Goal: Transaction & Acquisition: Purchase product/service

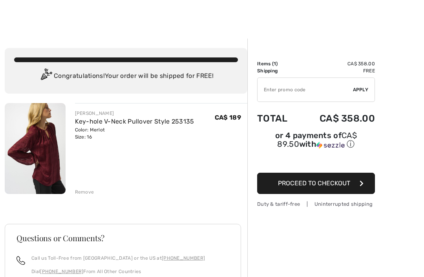
click at [367, 61] on td "CA$ 358.00" at bounding box center [337, 63] width 76 height 7
click at [237, 115] on span "CA$ 189" at bounding box center [228, 117] width 26 height 7
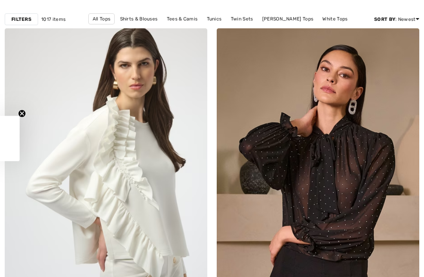
checkbox input "true"
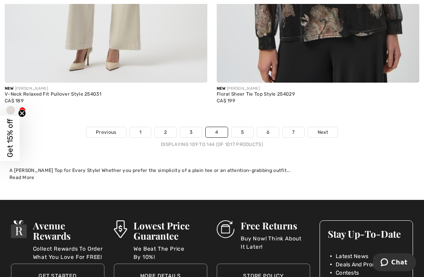
scroll to position [6279, 0]
click at [244, 127] on link "5" at bounding box center [243, 132] width 22 height 10
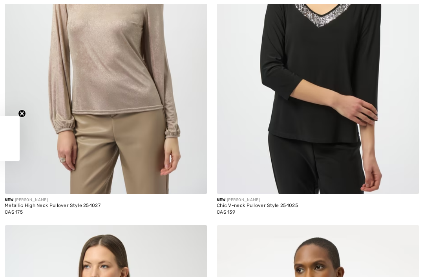
checkbox input "true"
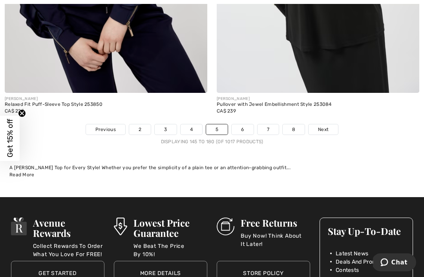
scroll to position [6191, 0]
click at [327, 126] on span "Next" at bounding box center [323, 129] width 11 height 7
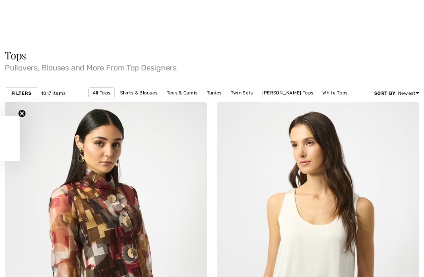
scroll to position [284, 0]
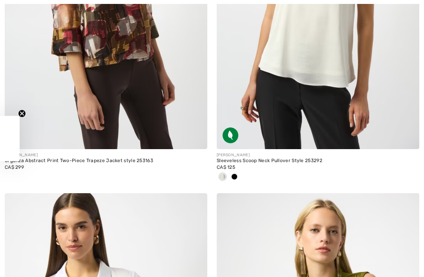
checkbox input "true"
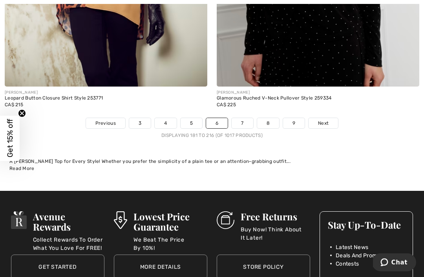
scroll to position [6321, 0]
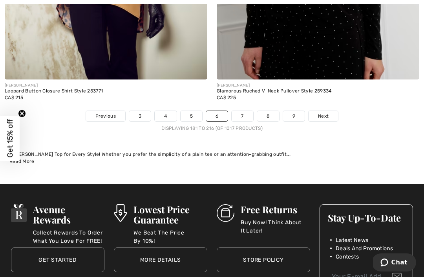
click at [325, 112] on span "Next" at bounding box center [323, 115] width 11 height 7
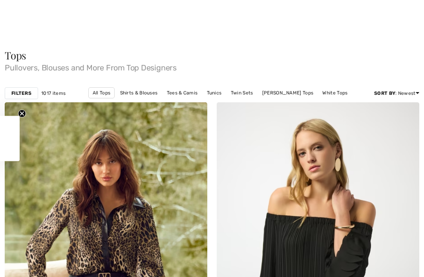
checkbox input "true"
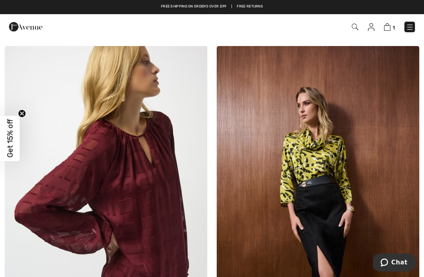
scroll to position [3513, 0]
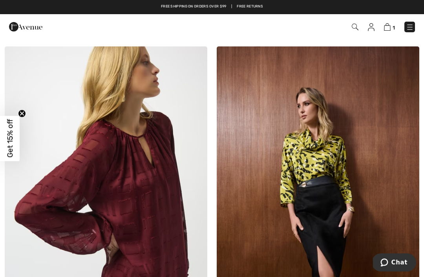
click at [391, 23] on link "1" at bounding box center [389, 26] width 11 height 9
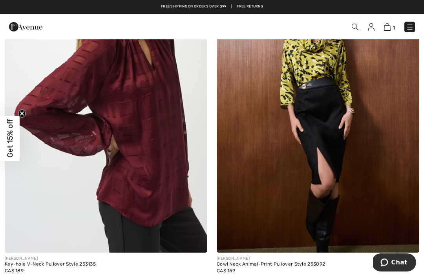
scroll to position [3600, 0]
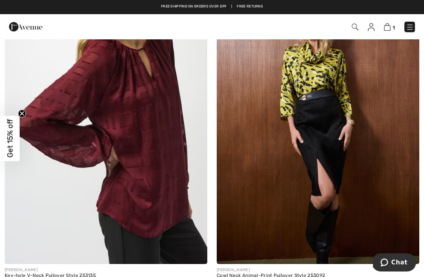
click at [81, 158] on img at bounding box center [106, 112] width 203 height 304
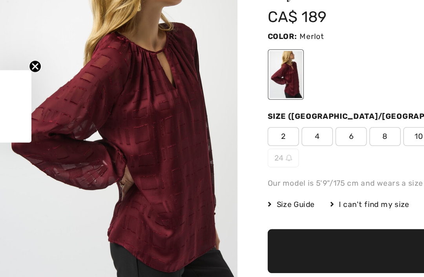
checkbox input "true"
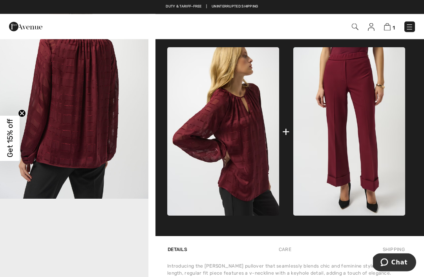
scroll to position [286, 0]
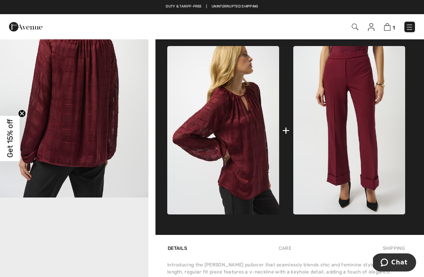
click at [356, 172] on img at bounding box center [350, 130] width 112 height 168
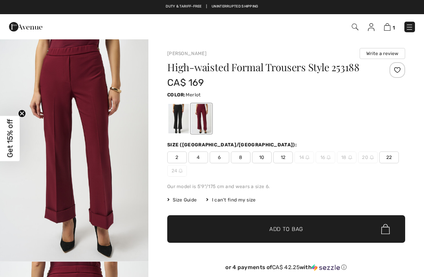
checkbox input "true"
click at [233, 199] on div "I can't find my size" at bounding box center [231, 199] width 50 height 7
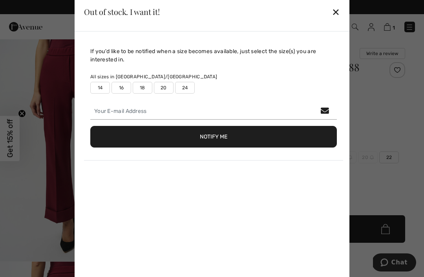
click at [124, 88] on label "16" at bounding box center [122, 88] width 20 height 12
type input "true"
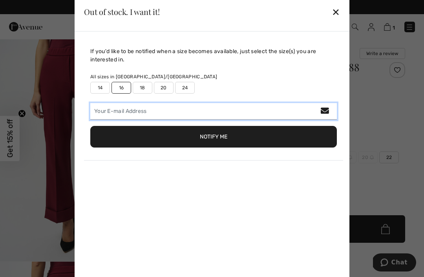
click at [133, 110] on input "email" at bounding box center [213, 111] width 247 height 17
type input "carole_vinet@hotmail.com"
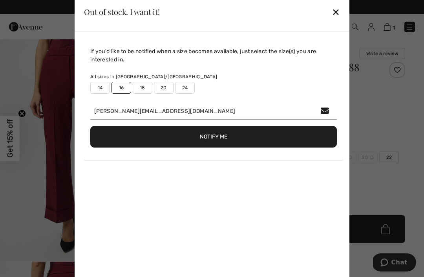
click at [215, 138] on button "Notify Me" at bounding box center [213, 137] width 247 height 22
click at [337, 10] on div "✕" at bounding box center [336, 12] width 8 height 17
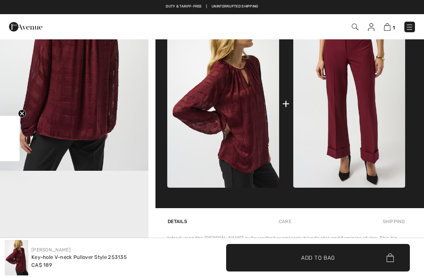
checkbox input "true"
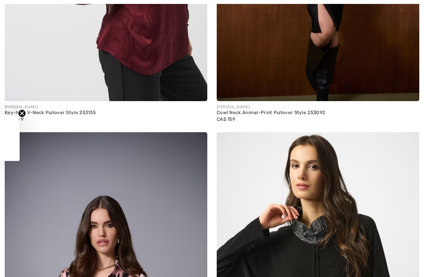
checkbox input "true"
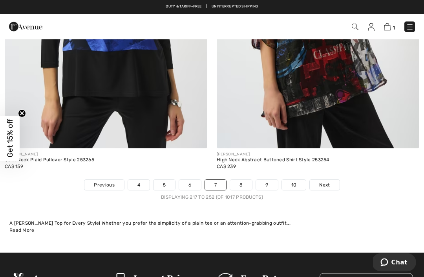
scroll to position [6188, 0]
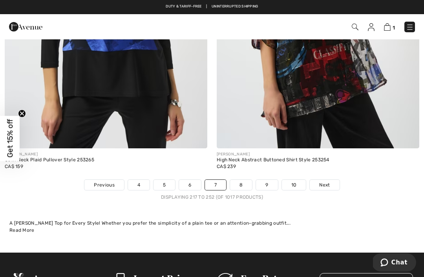
click at [328, 180] on link "Next" at bounding box center [324, 185] width 29 height 10
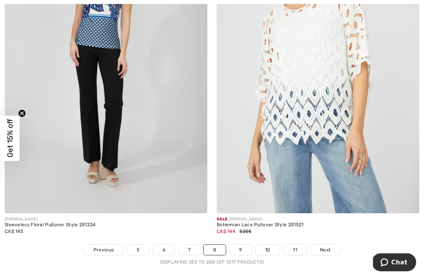
scroll to position [6084, 0]
click at [240, 244] on link "9" at bounding box center [241, 249] width 22 height 10
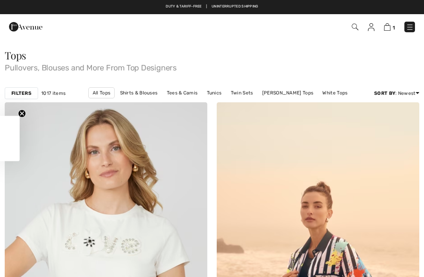
checkbox input "true"
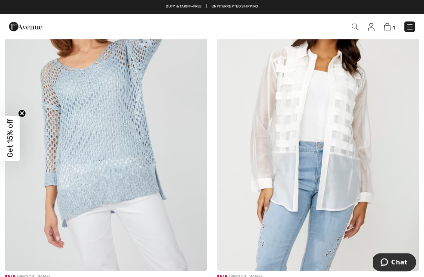
scroll to position [5035, 0]
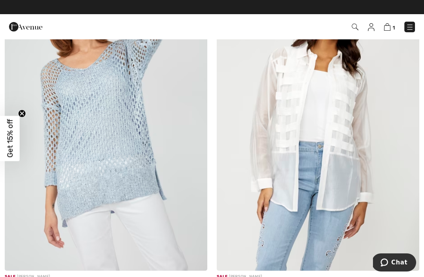
click at [85, 149] on img at bounding box center [106, 118] width 203 height 304
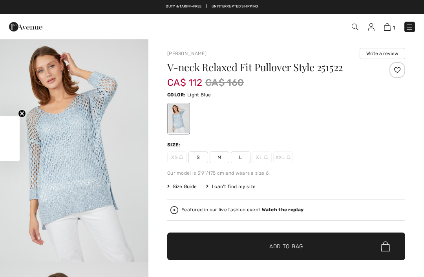
checkbox input "true"
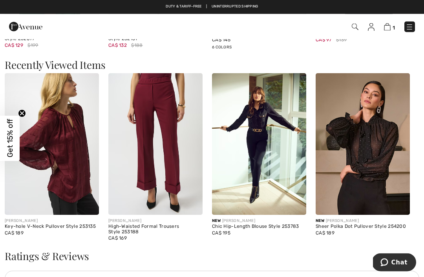
scroll to position [813, 0]
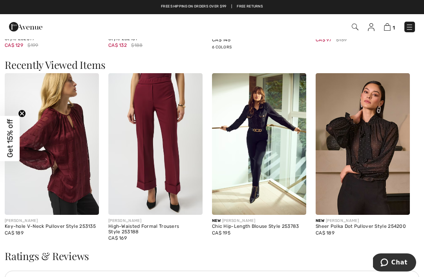
click at [373, 191] on img at bounding box center [363, 143] width 94 height 141
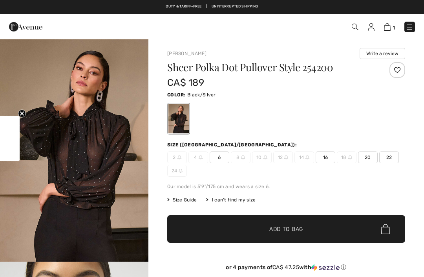
checkbox input "true"
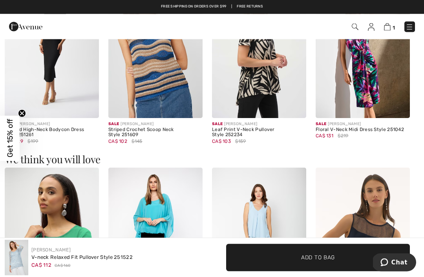
scroll to position [506, 0]
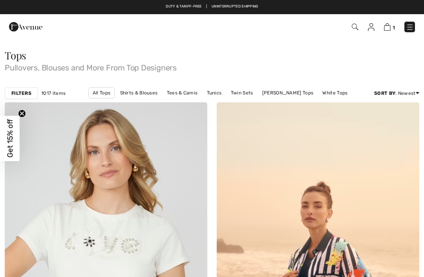
scroll to position [5061, 0]
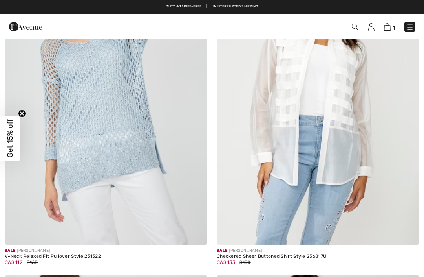
checkbox input "true"
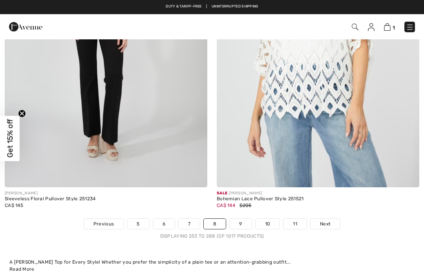
scroll to position [6110, 0]
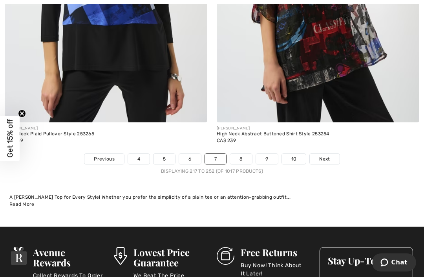
scroll to position [6504, 0]
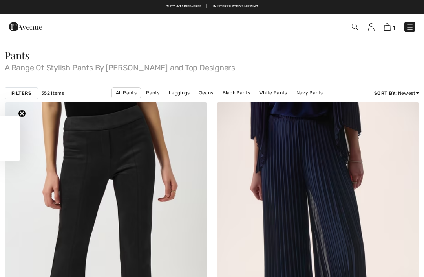
checkbox input "true"
click at [404, 30] on span "1" at bounding box center [299, 27] width 232 height 11
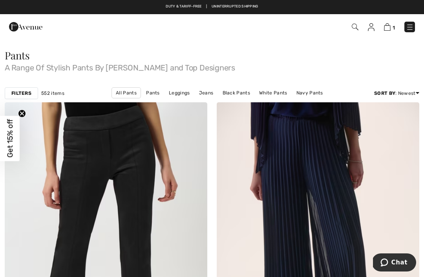
click at [413, 26] on img at bounding box center [410, 27] width 8 height 8
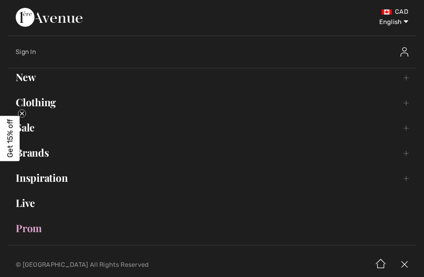
click at [400, 21] on select "English Français" at bounding box center [388, 21] width 41 height 24
select select "/fr/pantalons-52-c/"
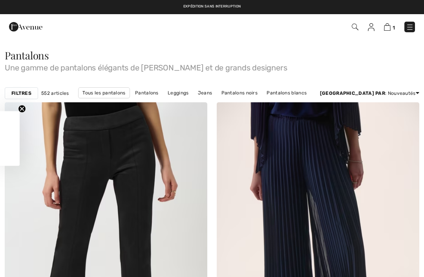
checkbox input "true"
click at [413, 27] on img at bounding box center [410, 27] width 8 height 8
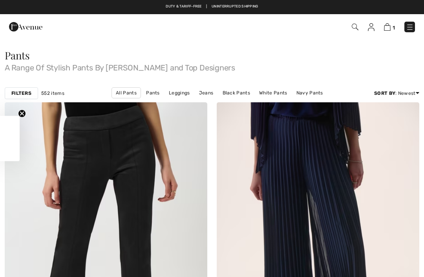
checkbox input "true"
click at [413, 23] on img at bounding box center [410, 27] width 8 height 8
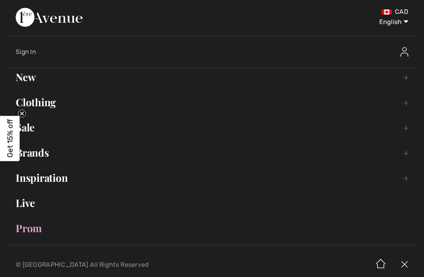
click at [399, 22] on select "English Français" at bounding box center [388, 21] width 41 height 24
select select "/fr/pantalons-52-c/"
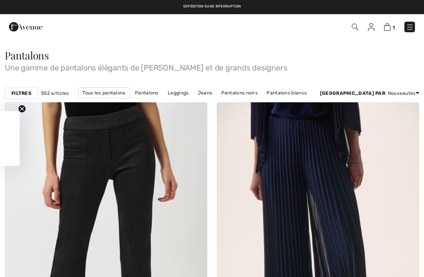
checkbox input "true"
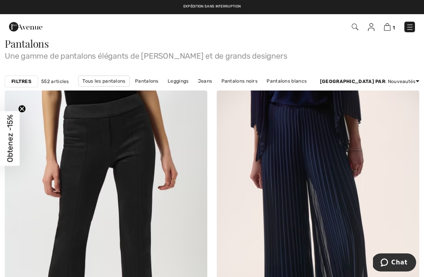
scroll to position [11, 0]
click at [28, 85] on strong "Filtres" at bounding box center [21, 81] width 20 height 7
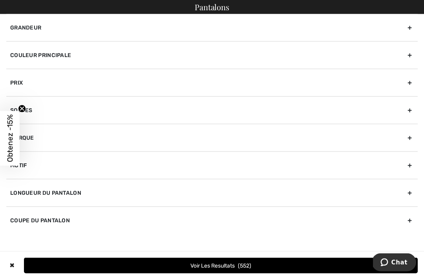
scroll to position [3, 0]
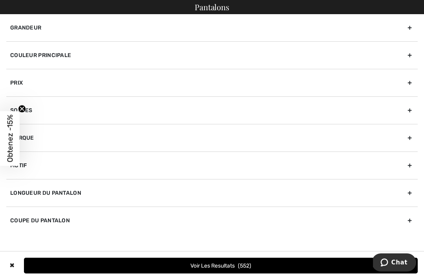
click at [22, 112] on circle "Close teaser" at bounding box center [21, 108] width 7 height 7
click at [28, 55] on div "Couleur Principale" at bounding box center [212, 55] width 412 height 28
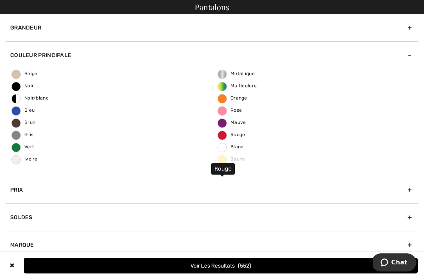
click at [245, 132] on span "Rouge" at bounding box center [232, 135] width 28 height 6
click at [0, 0] on input "Rouge" at bounding box center [0, 0] width 0 height 0
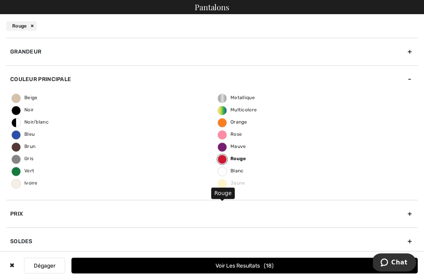
scroll to position [0, 0]
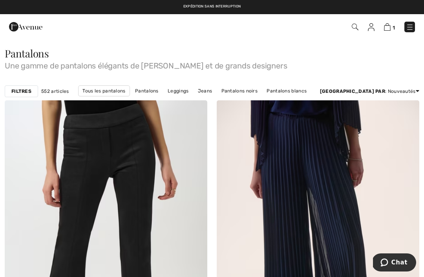
click at [21, 90] on strong "Filtres" at bounding box center [21, 91] width 20 height 7
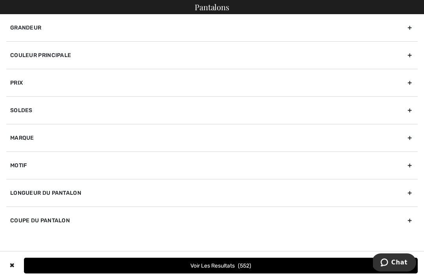
click at [33, 53] on div "Couleur Principale" at bounding box center [212, 55] width 412 height 28
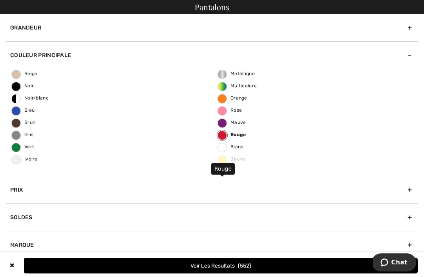
click at [219, 137] on label "Rouge" at bounding box center [222, 134] width 9 height 9
click at [0, 0] on input "Rouge" at bounding box center [0, 0] width 0 height 0
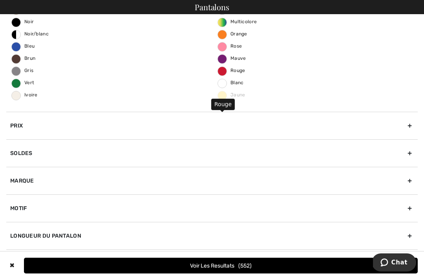
scroll to position [64, 0]
click at [199, 264] on button "Voir les resultats 552" at bounding box center [221, 265] width 394 height 16
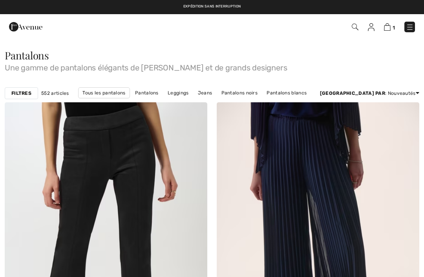
checkbox input "true"
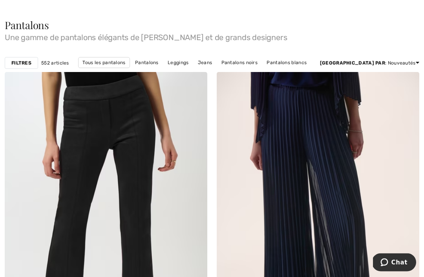
scroll to position [31, 0]
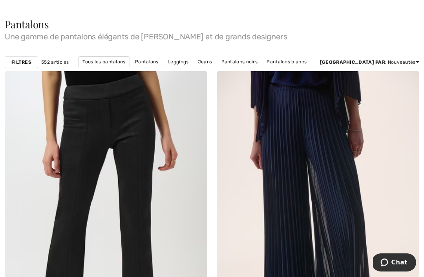
click at [163, 58] on link "Pantalons" at bounding box center [146, 62] width 31 height 10
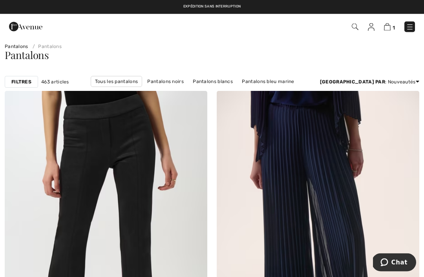
scroll to position [7, 0]
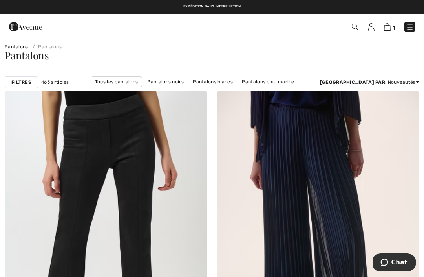
click at [23, 82] on strong "Filtres" at bounding box center [21, 82] width 20 height 7
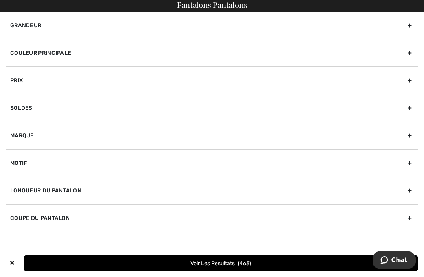
scroll to position [0, 0]
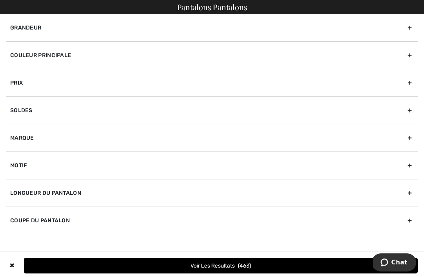
click at [33, 55] on div "Couleur Principale" at bounding box center [212, 55] width 412 height 28
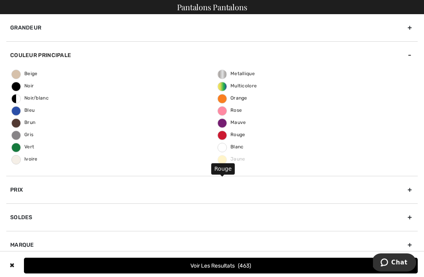
click at [226, 134] on span "Rouge" at bounding box center [232, 135] width 28 height 6
click at [0, 0] on input "Rouge" at bounding box center [0, 0] width 0 height 0
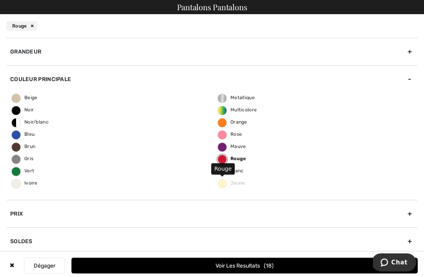
click at [231, 269] on button "Voir les resultats 18" at bounding box center [245, 265] width 347 height 16
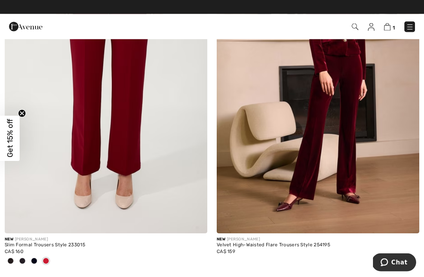
scroll to position [169, 0]
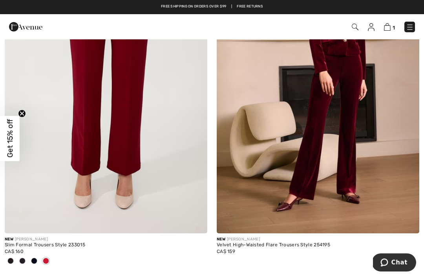
click at [167, 144] on img at bounding box center [106, 81] width 203 height 304
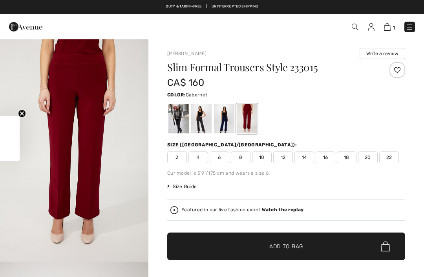
checkbox input "true"
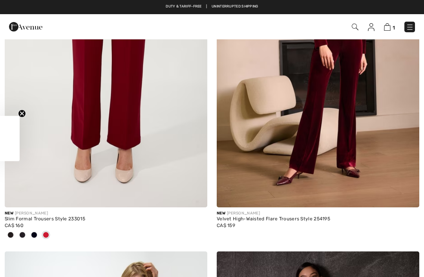
checkbox input "true"
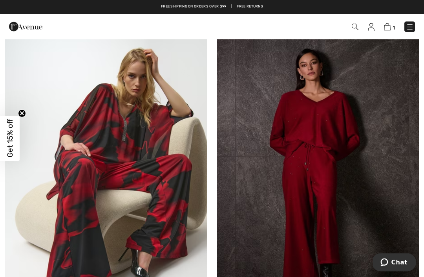
scroll to position [411, 0]
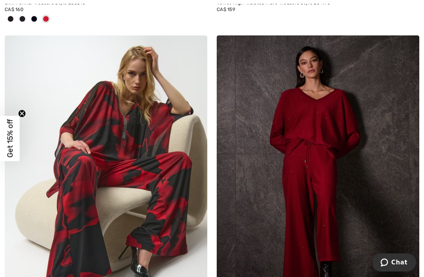
click at [335, 208] on img at bounding box center [318, 187] width 203 height 304
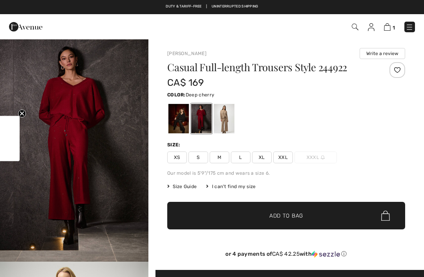
checkbox input "true"
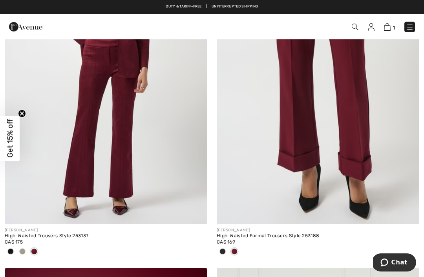
scroll to position [874, 0]
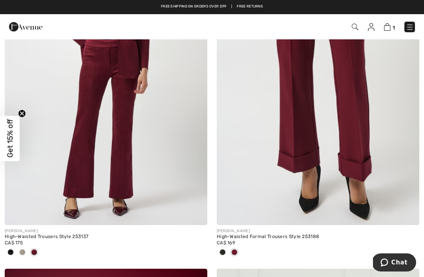
click at [60, 144] on img at bounding box center [106, 73] width 203 height 304
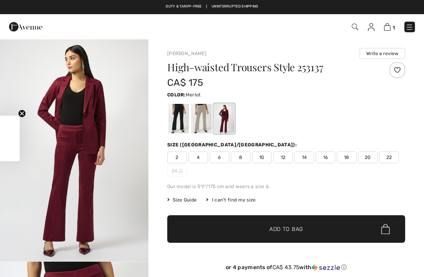
checkbox input "true"
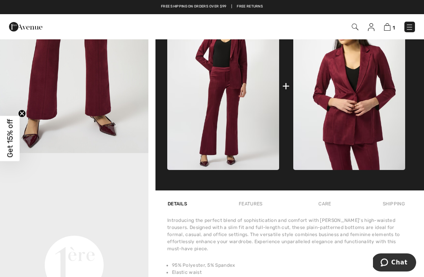
scroll to position [329, 0]
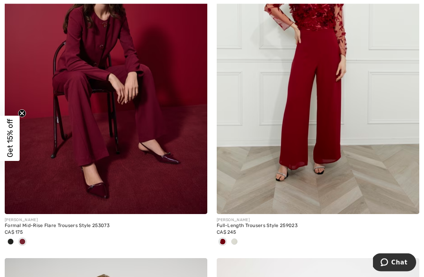
scroll to position [1233, 0]
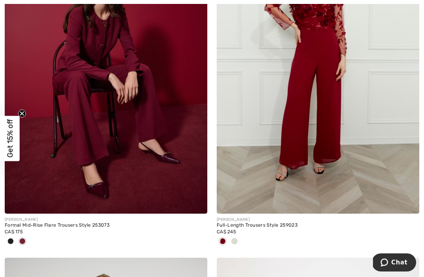
click at [44, 165] on img at bounding box center [106, 61] width 203 height 304
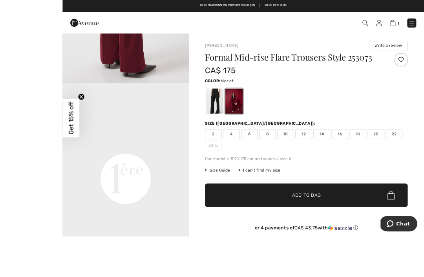
scroll to position [9, 0]
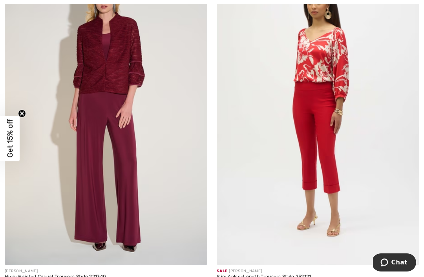
scroll to position [1531, 0]
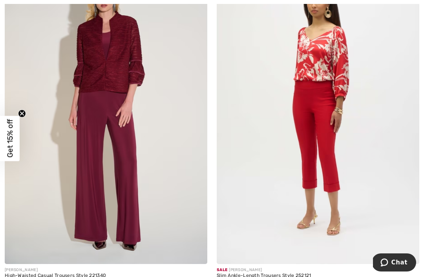
click at [81, 185] on img at bounding box center [106, 112] width 203 height 304
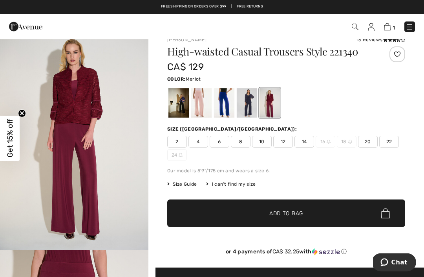
scroll to position [12, 0]
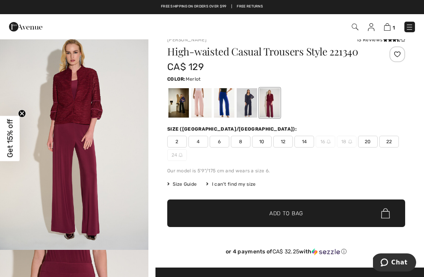
click at [242, 184] on div "I can't find my size" at bounding box center [231, 183] width 50 height 7
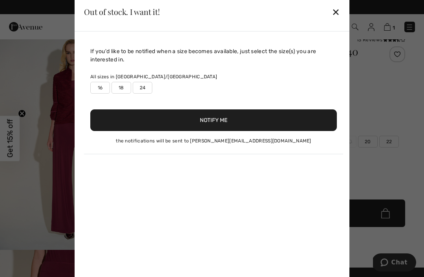
click at [100, 88] on label "16" at bounding box center [100, 88] width 20 height 12
type input "true"
click at [211, 119] on button "Notify Me" at bounding box center [213, 120] width 247 height 22
click at [340, 9] on div "✕" at bounding box center [336, 12] width 8 height 17
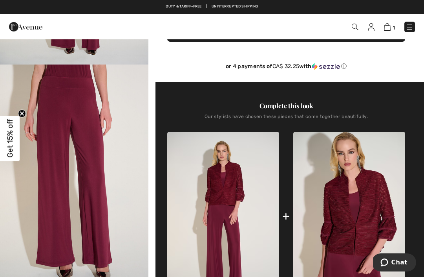
scroll to position [181, 0]
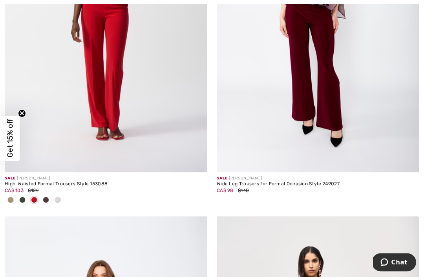
scroll to position [2734, 0]
click at [371, 128] on img at bounding box center [318, 20] width 203 height 304
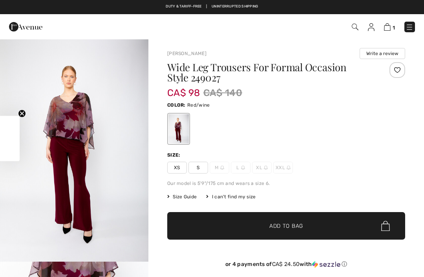
checkbox input "true"
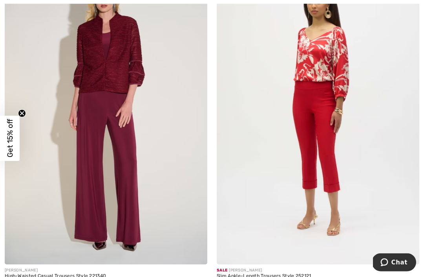
scroll to position [1530, 0]
click at [154, 186] on img at bounding box center [106, 112] width 203 height 304
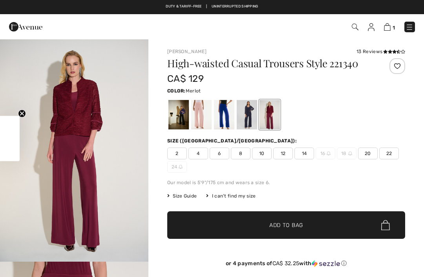
checkbox input "true"
